Goal: Task Accomplishment & Management: Use online tool/utility

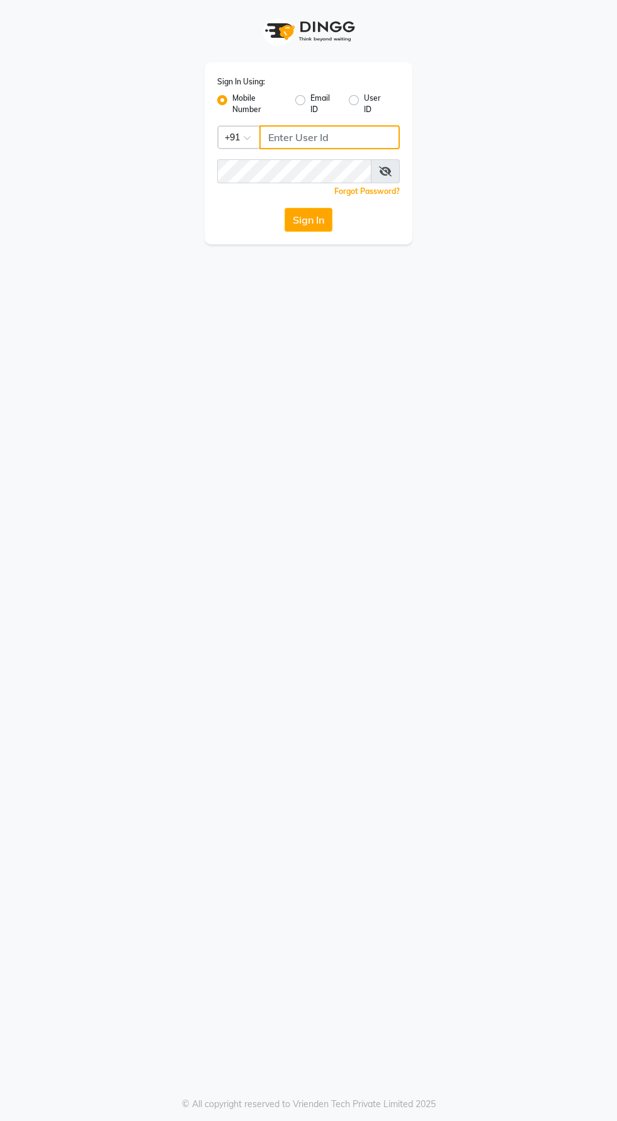
click at [341, 137] on input "Username" at bounding box center [329, 137] width 140 height 24
type input "8485953765"
click at [285, 208] on button "Sign In" at bounding box center [309, 220] width 48 height 24
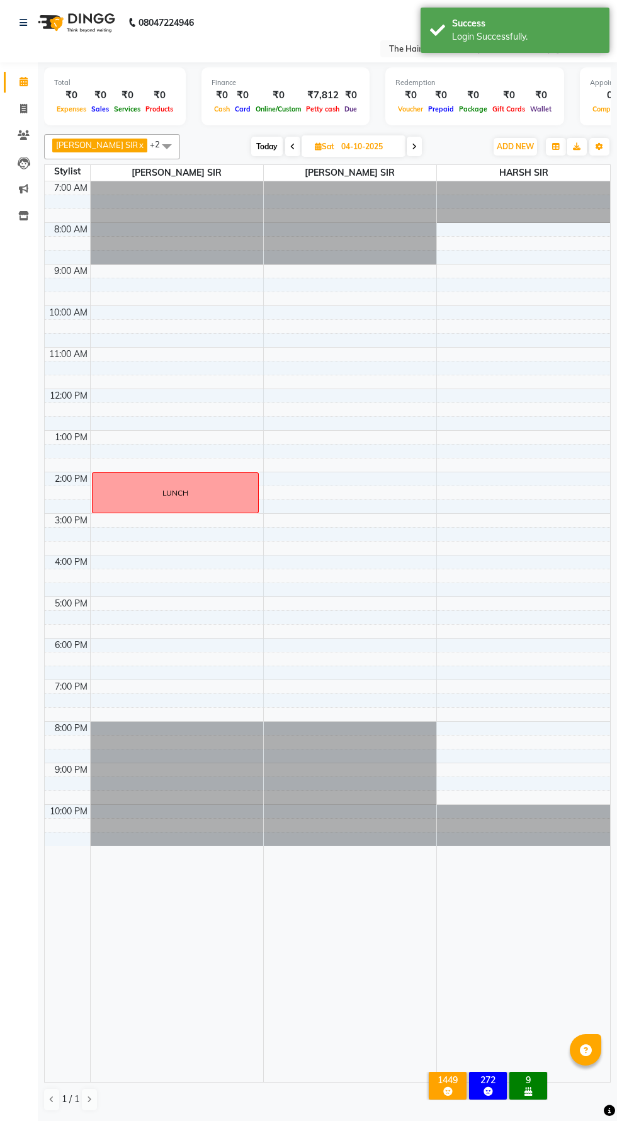
click at [251, 146] on span "Today" at bounding box center [266, 147] width 31 height 20
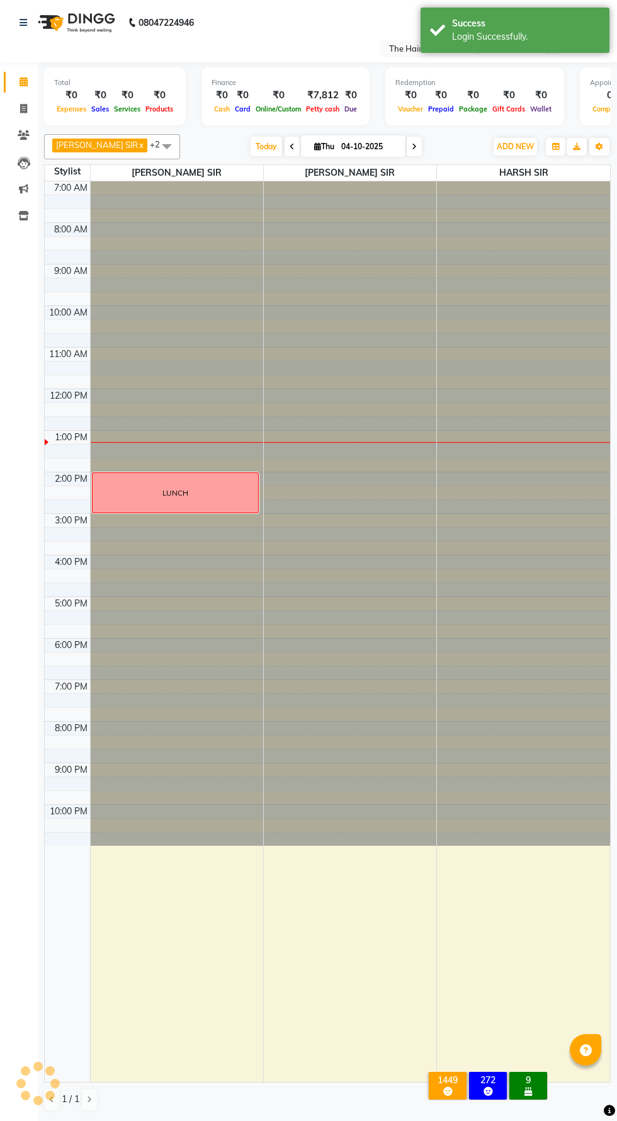
type input "02-10-2025"
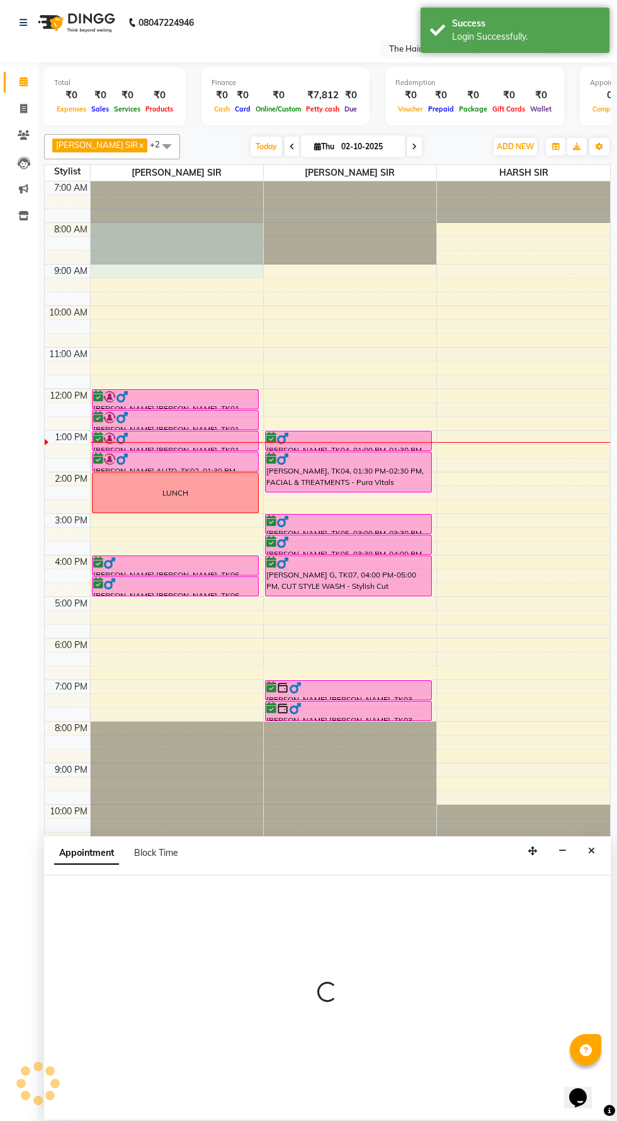
select select "42572"
select select "tentative"
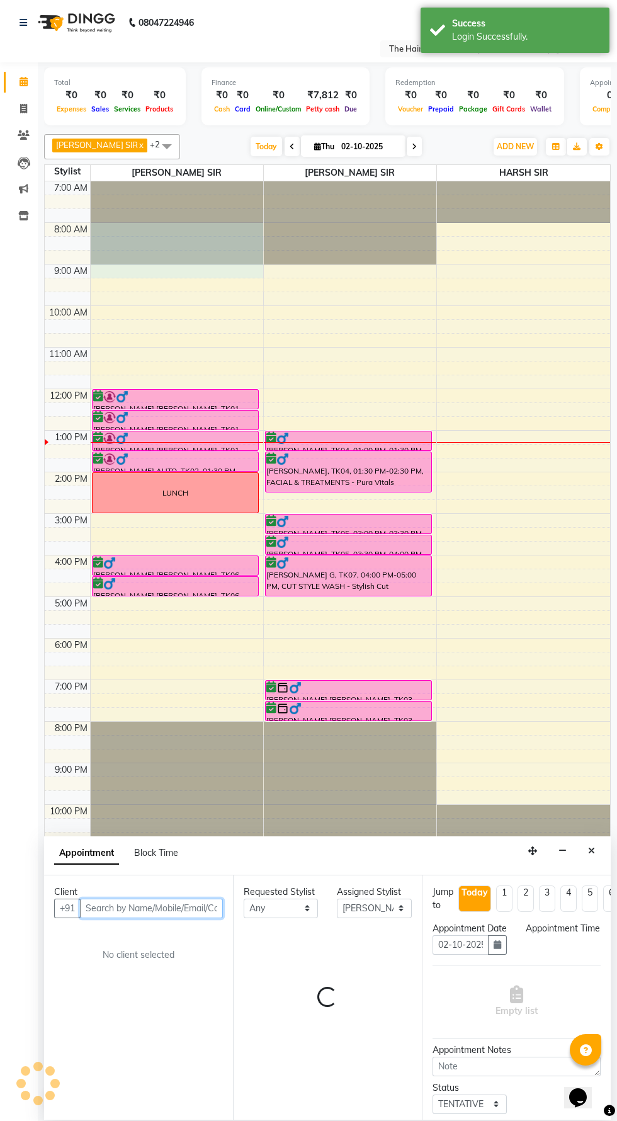
select select "480"
